Goal: Find specific page/section: Find specific page/section

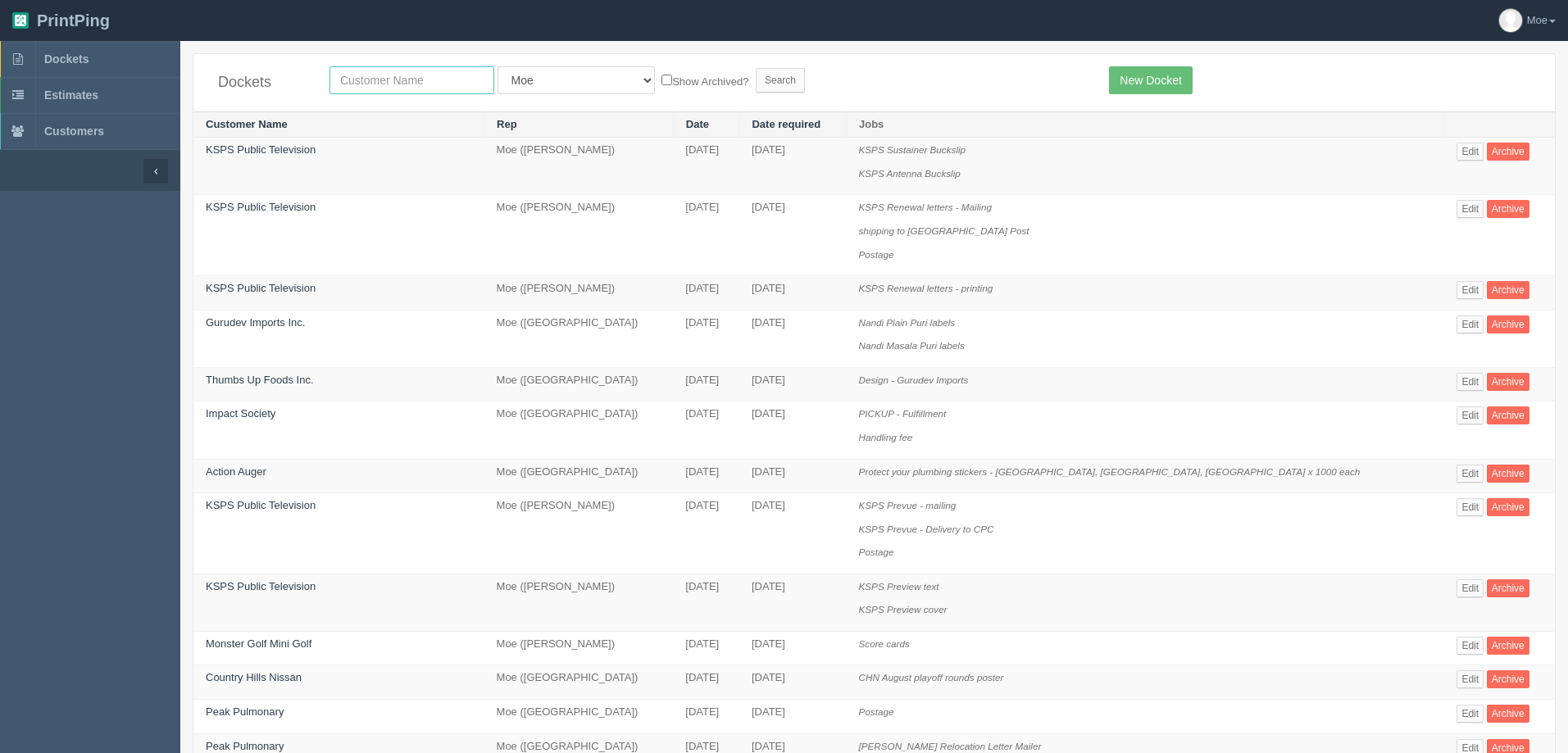
click at [469, 80] on input "text" at bounding box center [412, 80] width 165 height 28
type input "purpose"
click at [756, 81] on input "Search" at bounding box center [780, 81] width 49 height 25
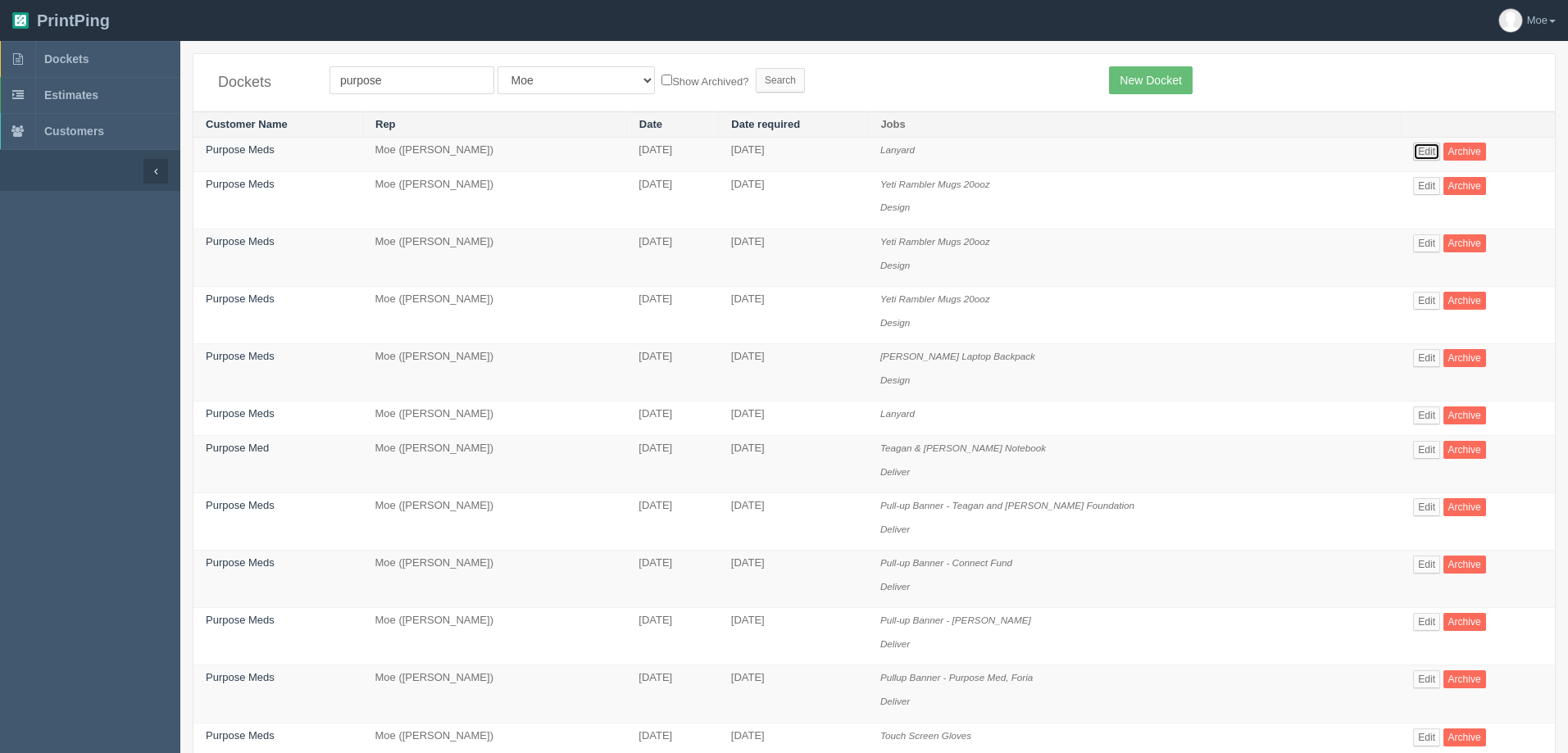
click at [1423, 152] on link "Edit" at bounding box center [1427, 151] width 27 height 18
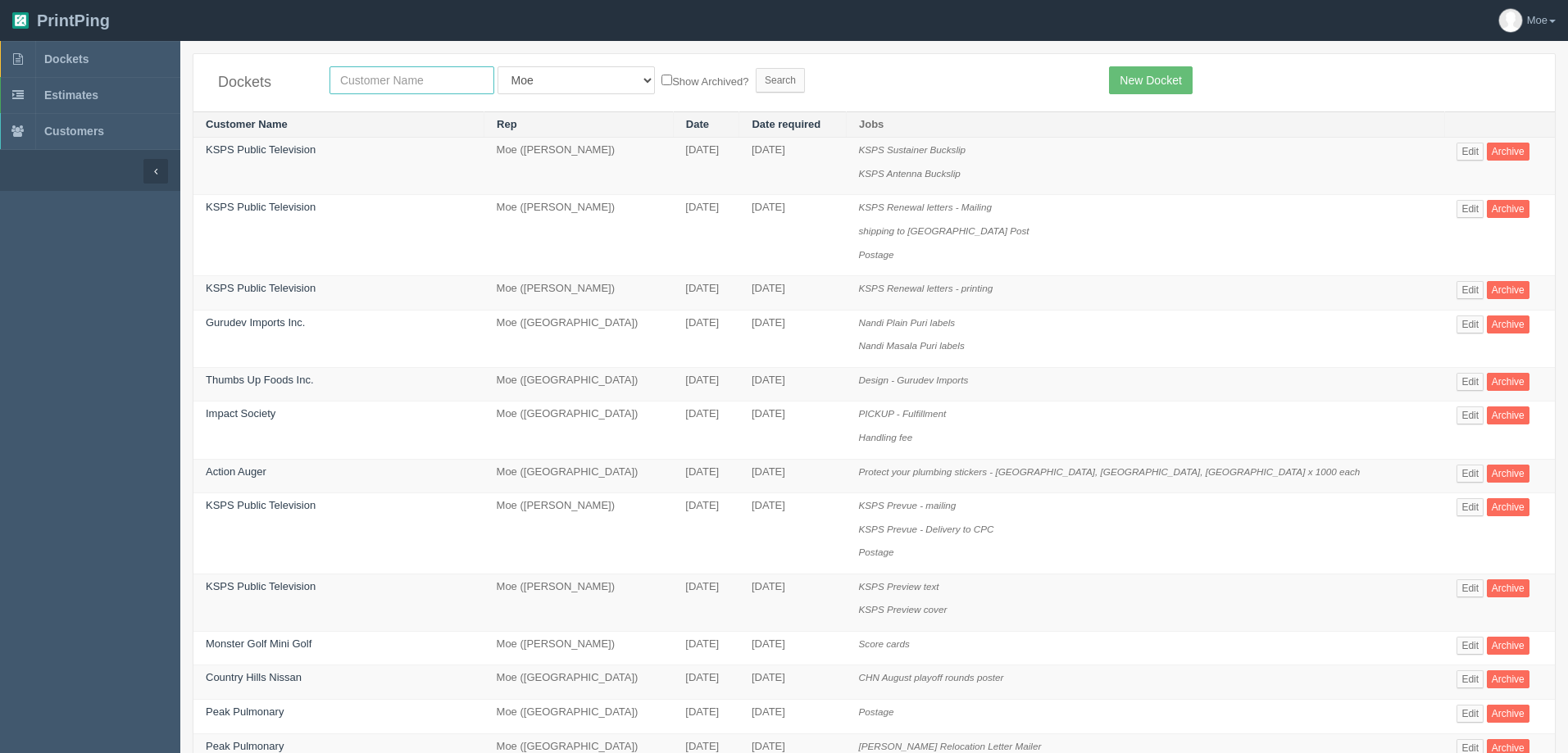
click at [428, 81] on input "text" at bounding box center [412, 80] width 165 height 28
type input "expierence"
click at [756, 80] on input "Search" at bounding box center [780, 81] width 49 height 25
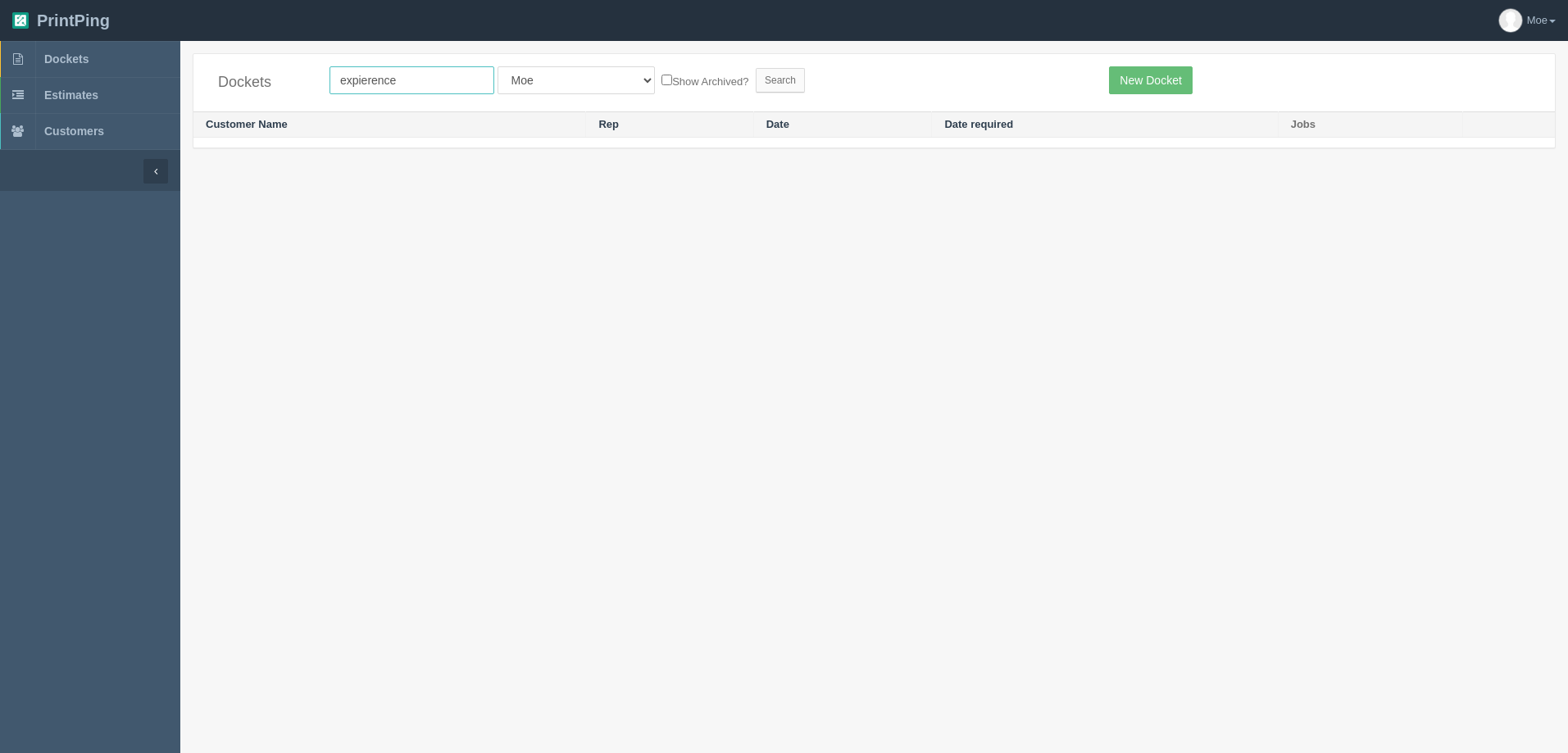
click at [432, 89] on input "expierence" at bounding box center [412, 80] width 165 height 28
drag, startPoint x: 432, startPoint y: 84, endPoint x: 194, endPoint y: 36, distance: 242.8
click at [194, 36] on section "PrintPing Moe Administration Edit account ( info@allrush.ca ) Logout Dockets Es…" at bounding box center [784, 397] width 1568 height 794
type input "experience"
click at [756, 79] on input "Search" at bounding box center [780, 81] width 49 height 25
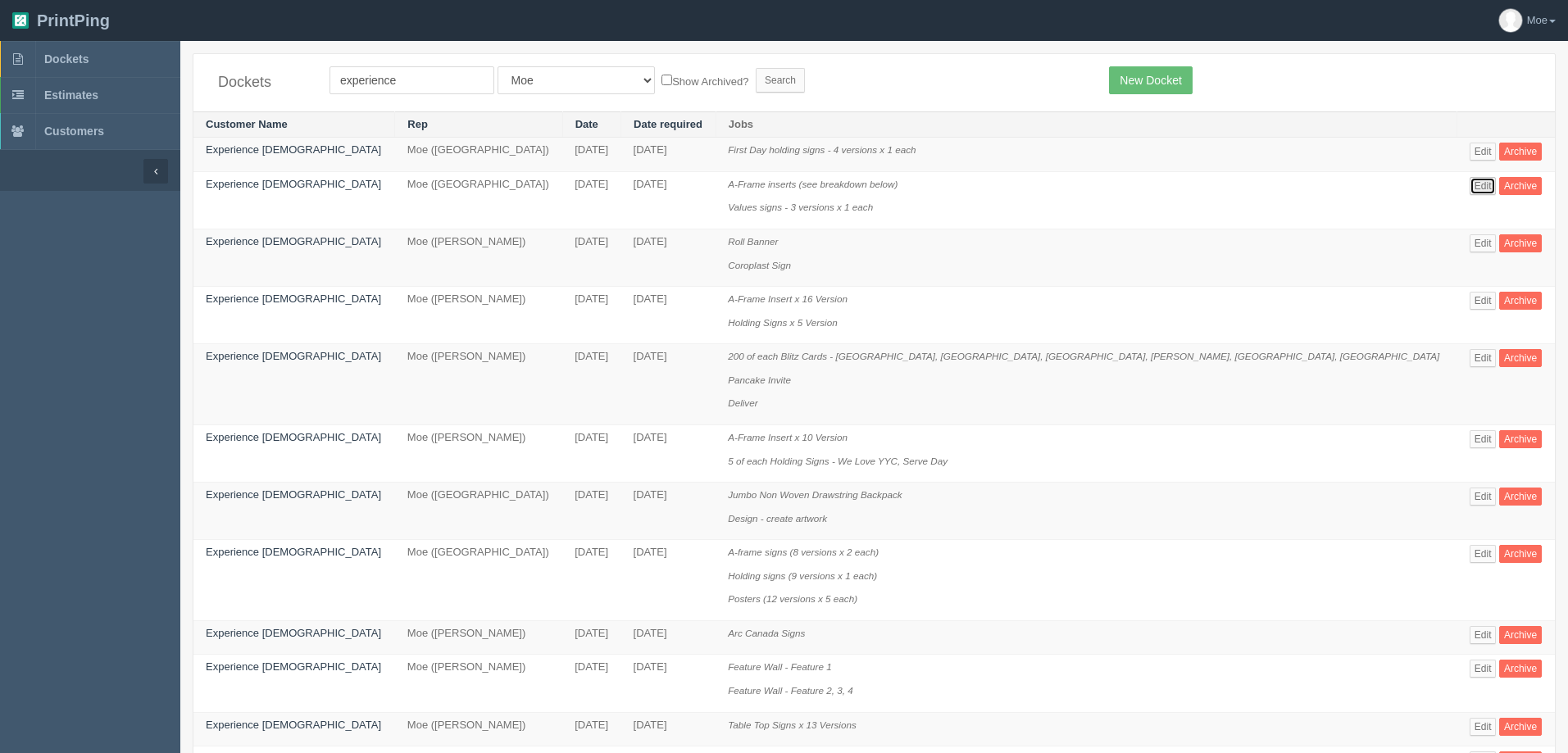
click at [1470, 187] on link "Edit" at bounding box center [1483, 185] width 27 height 18
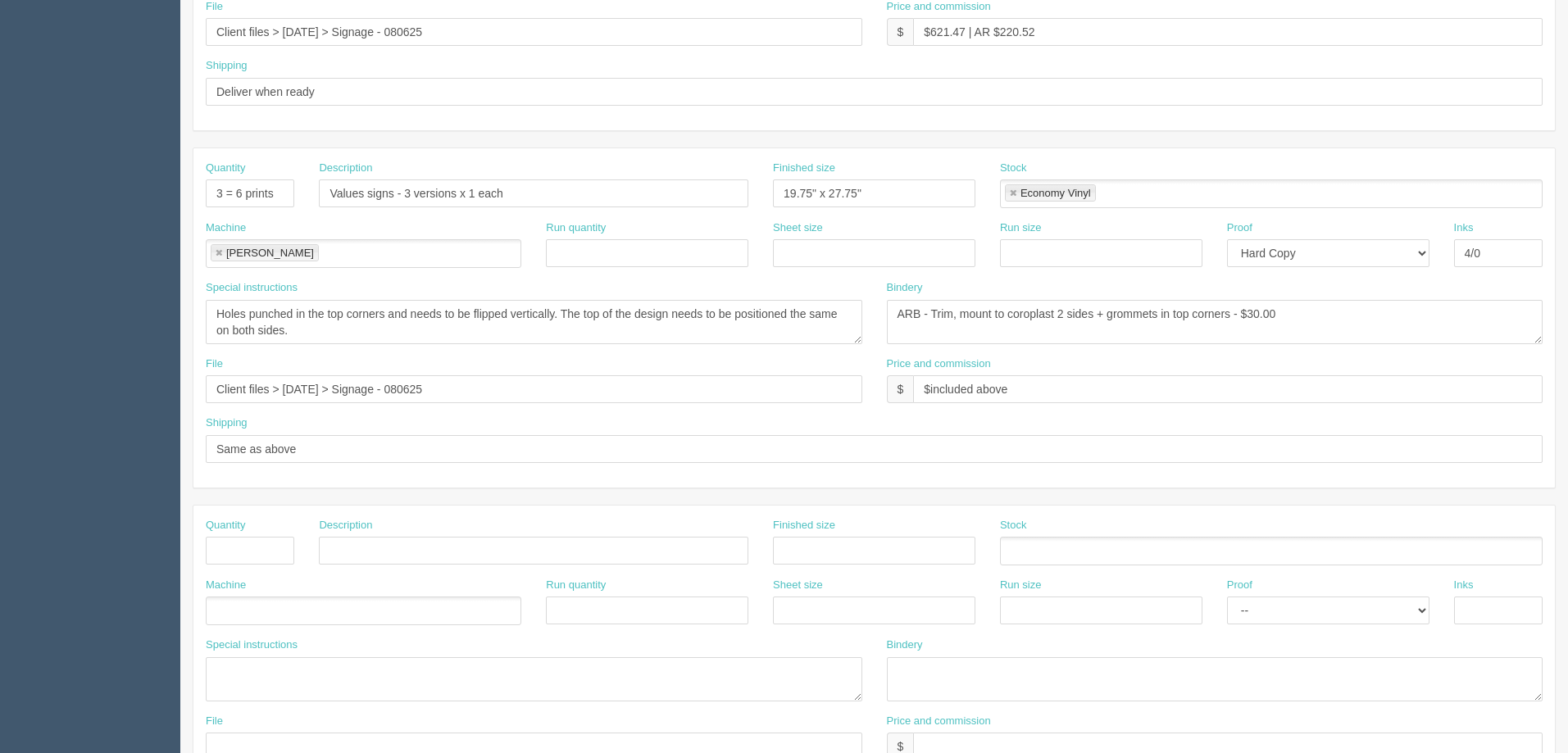
scroll to position [735, 0]
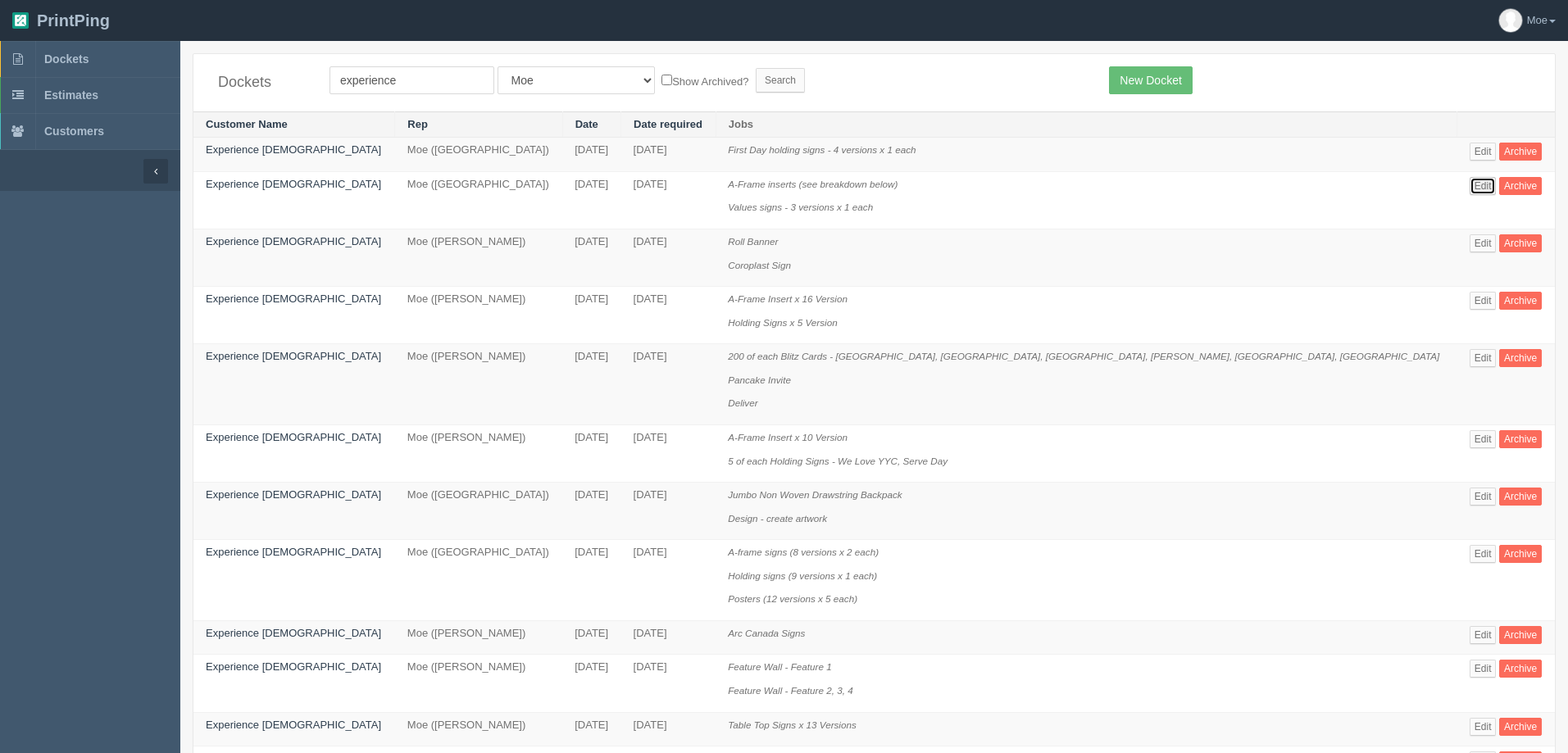
click at [1470, 187] on link "Edit" at bounding box center [1483, 185] width 27 height 18
click at [1470, 308] on link "Edit" at bounding box center [1483, 301] width 27 height 18
click at [1470, 185] on link "Edit" at bounding box center [1483, 185] width 27 height 18
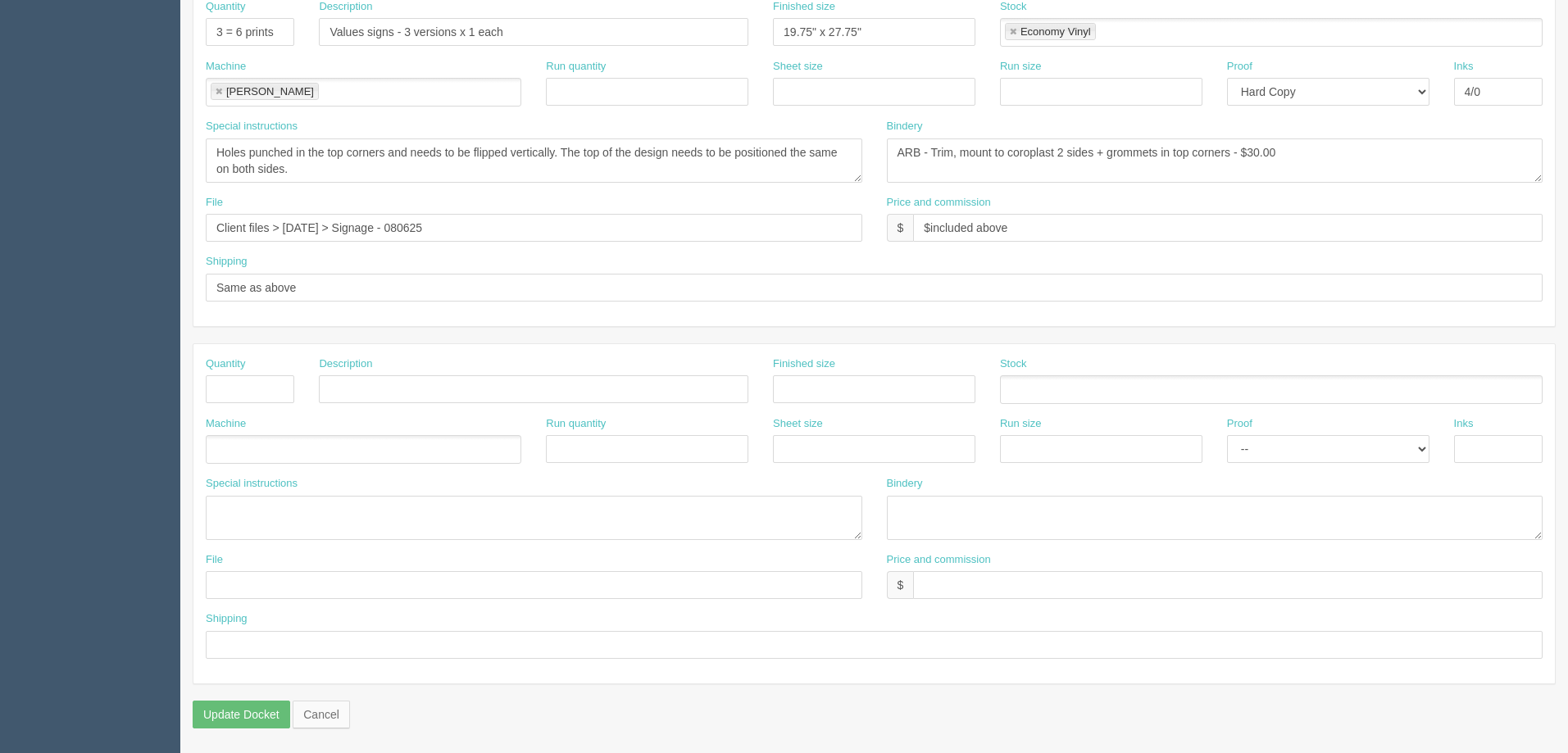
scroll to position [326, 0]
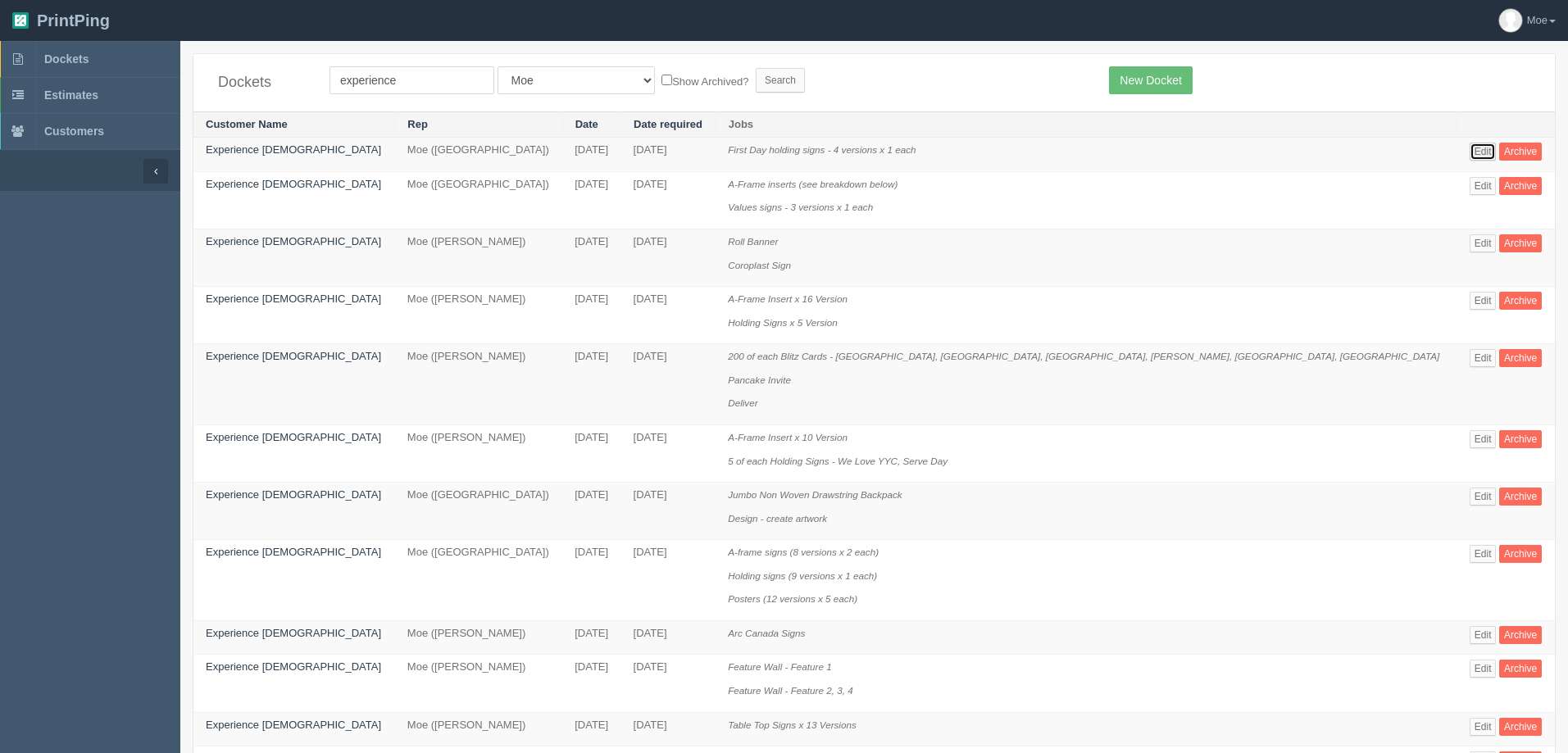
click at [1470, 153] on link "Edit" at bounding box center [1483, 151] width 27 height 18
click at [1470, 440] on link "Edit" at bounding box center [1483, 439] width 27 height 18
click at [1470, 298] on link "Edit" at bounding box center [1483, 301] width 27 height 18
